Goal: Transaction & Acquisition: Purchase product/service

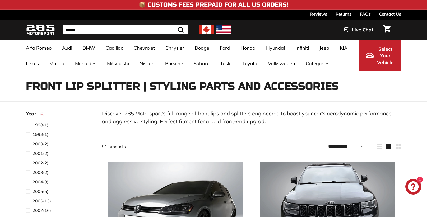
select select "**********"
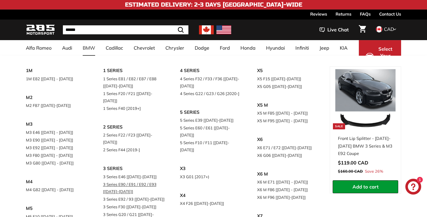
click at [129, 181] on link "3 Series E90 / E91 / E92 / E93 [[DATE]-[DATE]]" at bounding box center [134, 188] width 62 height 15
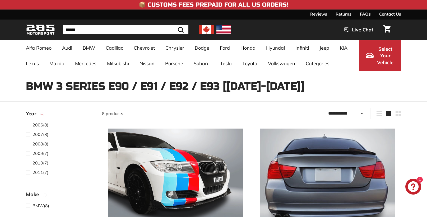
select select "**********"
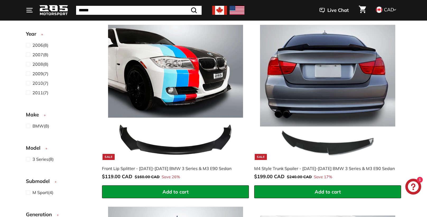
scroll to position [104, 0]
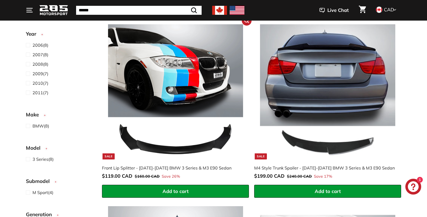
click at [181, 95] on img at bounding box center [175, 91] width 135 height 135
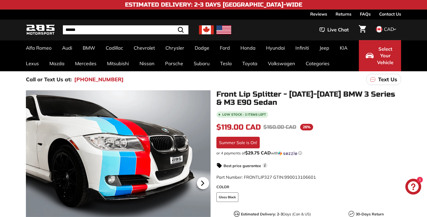
click at [204, 188] on icon at bounding box center [203, 183] width 12 height 12
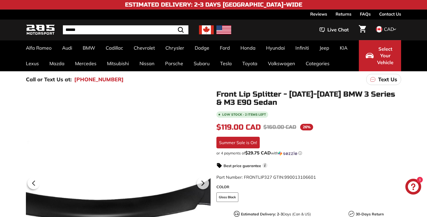
click at [140, 161] on div at bounding box center [118, 182] width 185 height 185
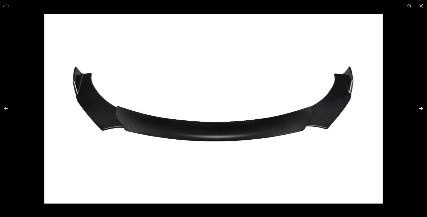
click at [421, 108] on button at bounding box center [417, 108] width 18 height 26
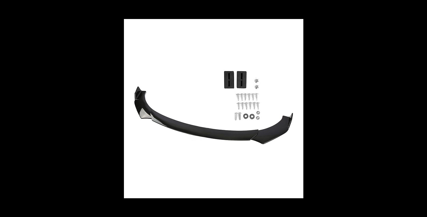
click at [421, 108] on button at bounding box center [417, 108] width 18 height 26
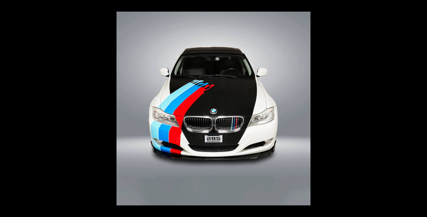
click at [421, 108] on button at bounding box center [417, 108] width 18 height 26
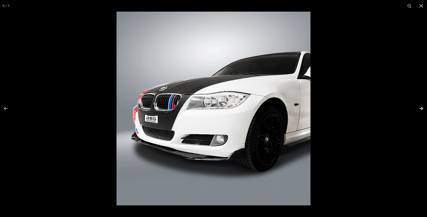
click at [421, 108] on button at bounding box center [417, 108] width 18 height 26
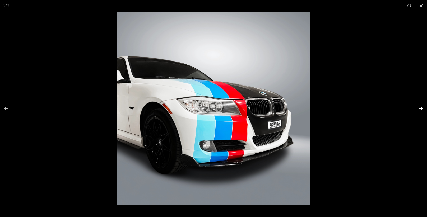
scroll to position [0, 27]
click at [420, 108] on button at bounding box center [417, 108] width 18 height 26
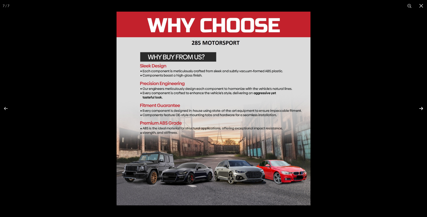
click at [420, 108] on button at bounding box center [417, 108] width 18 height 26
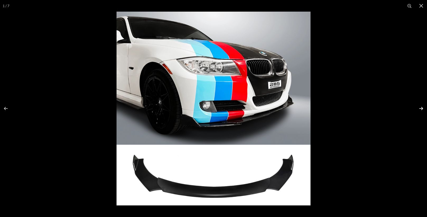
scroll to position [0, 0]
